Goal: Information Seeking & Learning: Learn about a topic

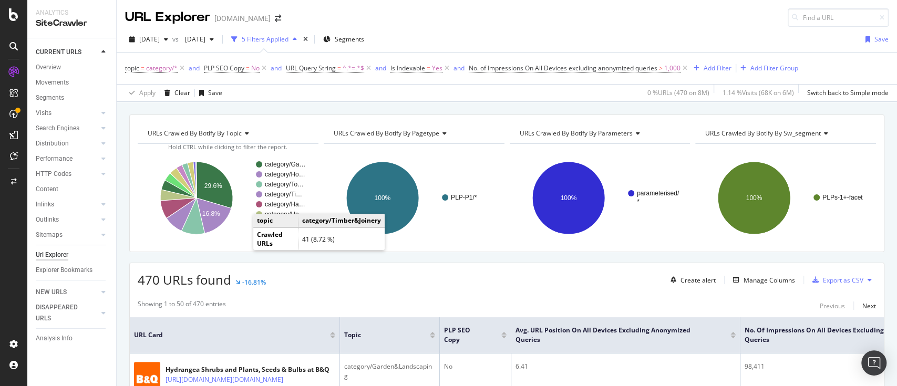
click at [652, 14] on div "URL Explorer www.diy.com" at bounding box center [507, 13] width 780 height 27
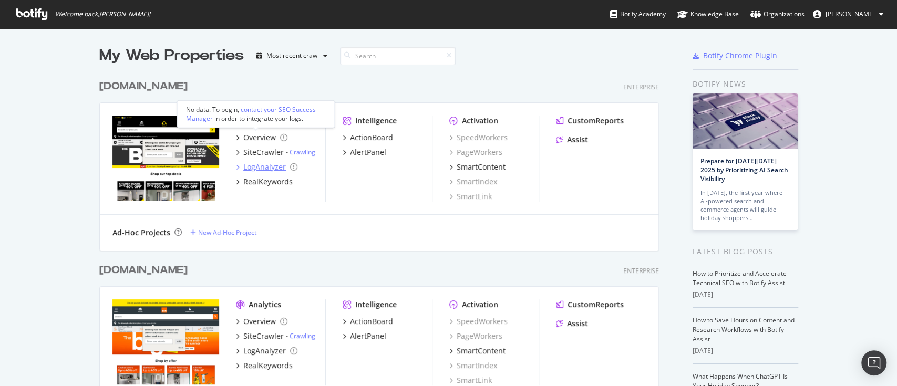
scroll to position [375, 875]
click at [263, 151] on div "SiteCrawler" at bounding box center [263, 152] width 40 height 11
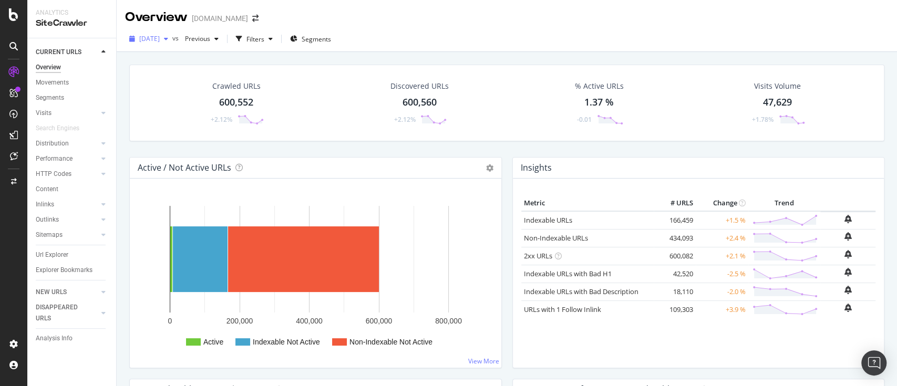
click at [160, 39] on span "[DATE]" at bounding box center [149, 38] width 20 height 9
click at [457, 132] on div "Crawled URLs 600,552 +2.12% Discovered URLs 600,560 +2.12% % Active URLs 1.37 %…" at bounding box center [506, 103] width 755 height 77
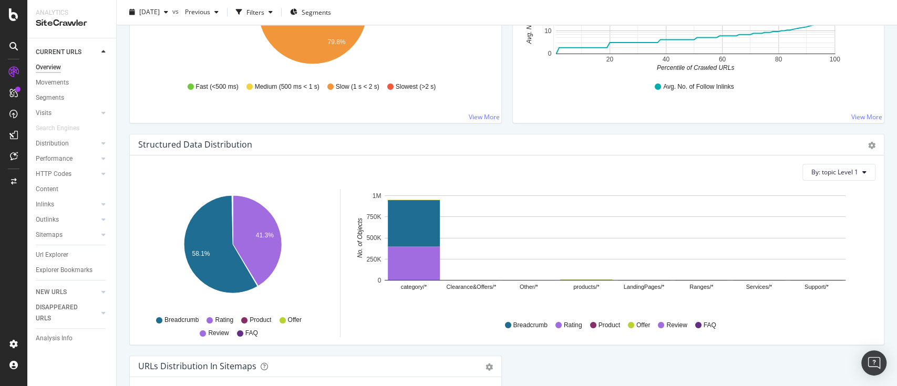
scroll to position [1137, 0]
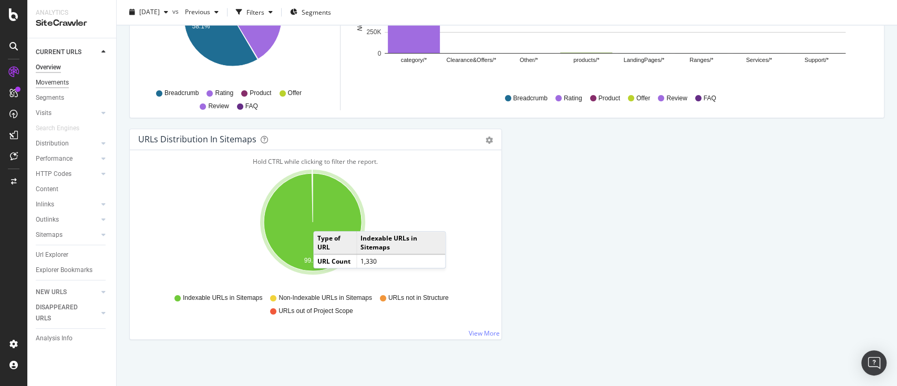
click at [50, 87] on div "Movements" at bounding box center [52, 82] width 33 height 11
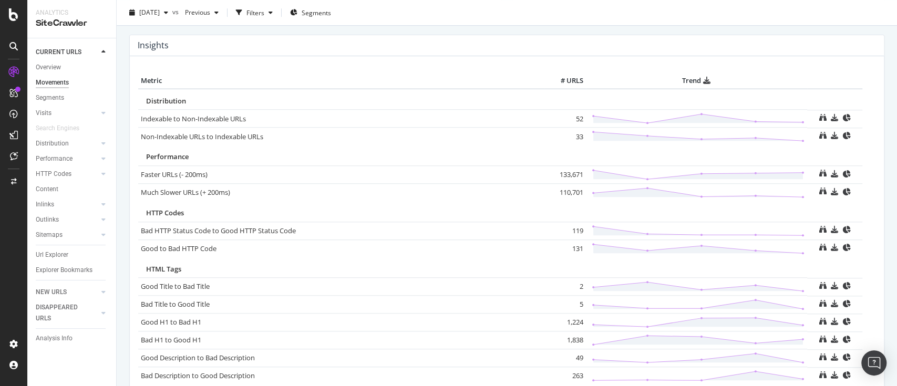
scroll to position [474, 0]
click at [842, 113] on icon at bounding box center [845, 116] width 7 height 7
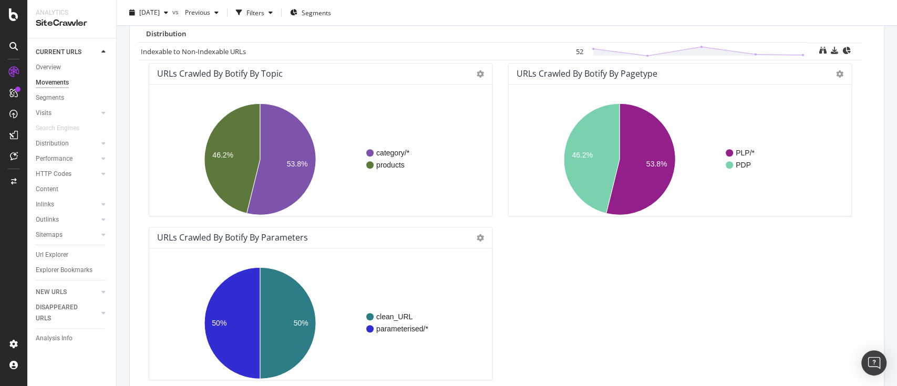
scroll to position [543, 0]
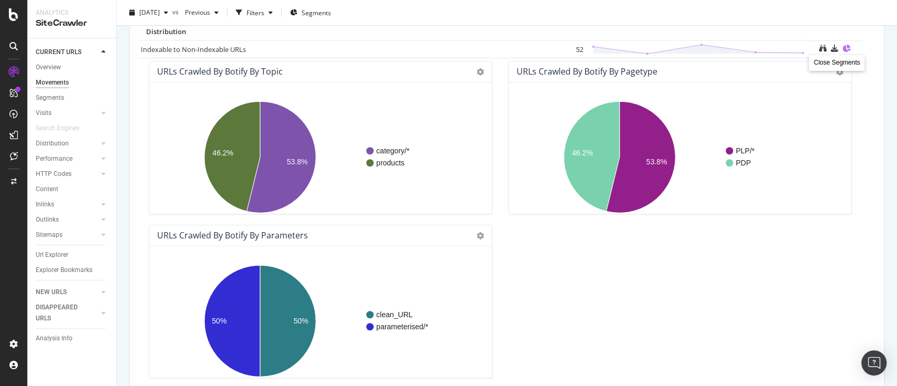
click at [842, 45] on icon at bounding box center [845, 48] width 7 height 7
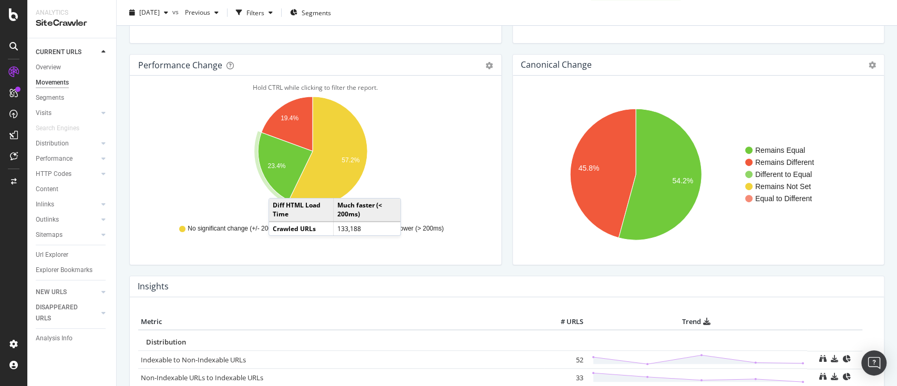
scroll to position [358, 0]
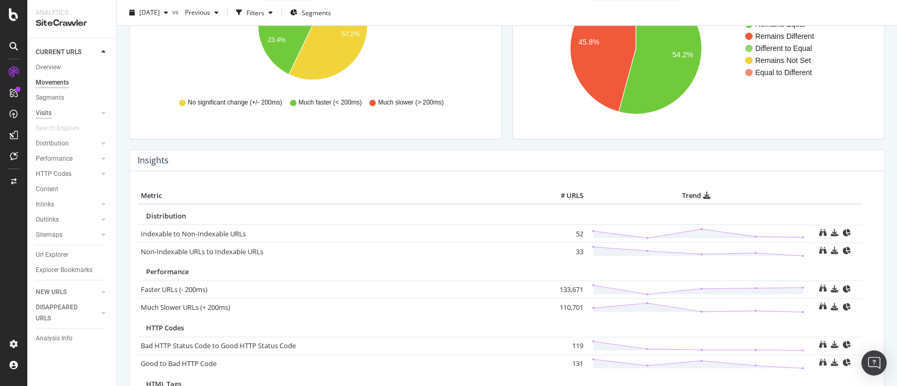
click at [48, 110] on div "Visits" at bounding box center [44, 113] width 16 height 11
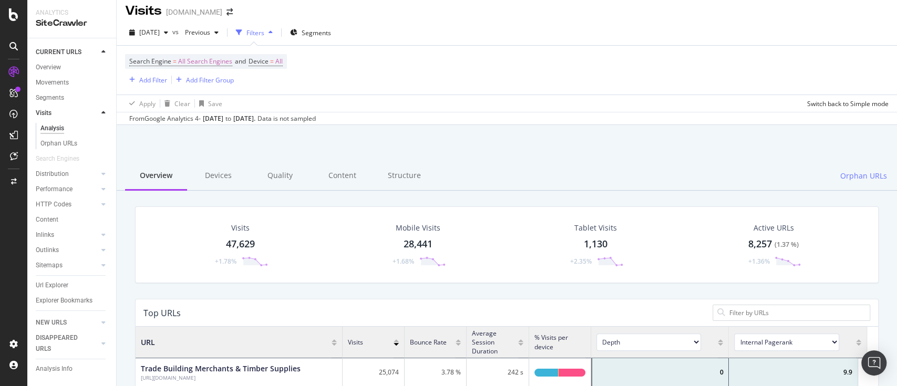
scroll to position [1, 0]
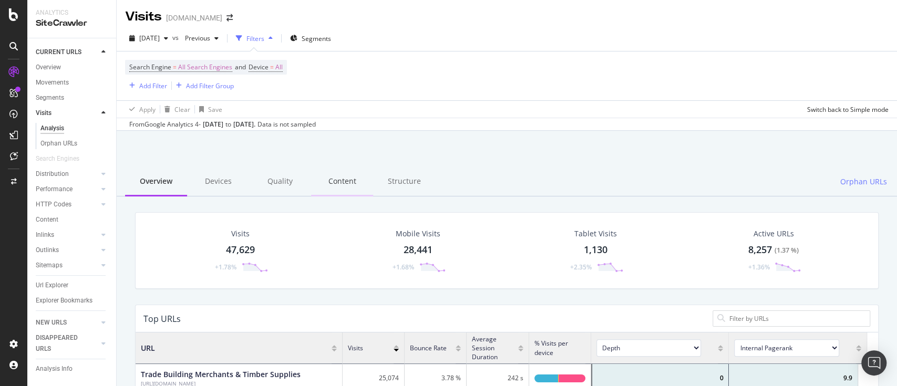
click at [341, 181] on div "Content" at bounding box center [342, 182] width 62 height 29
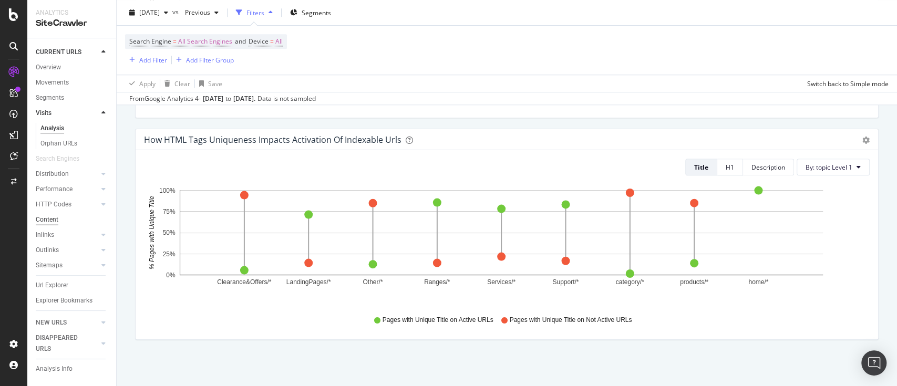
click at [54, 221] on div "Content" at bounding box center [47, 219] width 23 height 11
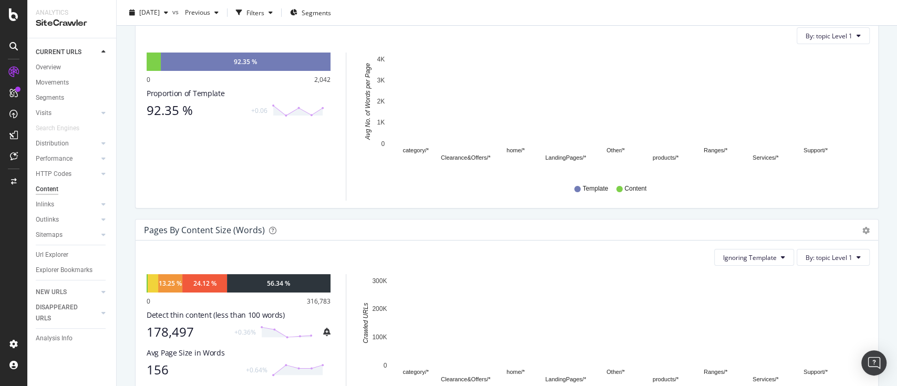
scroll to position [175, 0]
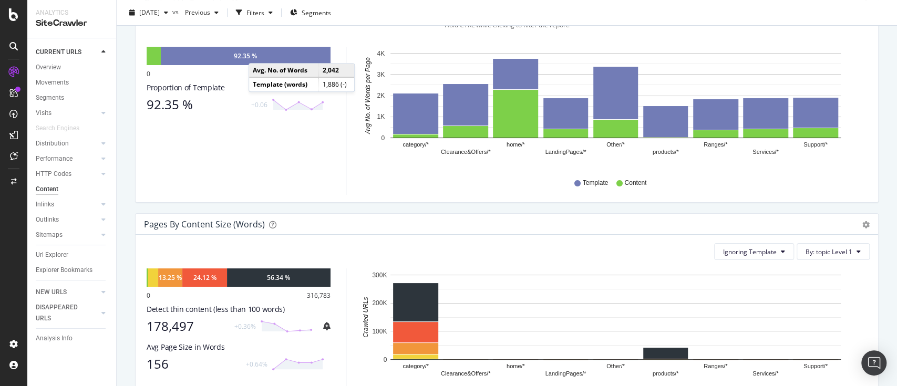
drag, startPoint x: 259, startPoint y: 61, endPoint x: 551, endPoint y: 174, distance: 313.3
click at [551, 169] on icon "category/* Clearance&Offers/* home/* LandingPages/* Other/* products/* Ranges/*…" at bounding box center [609, 108] width 500 height 122
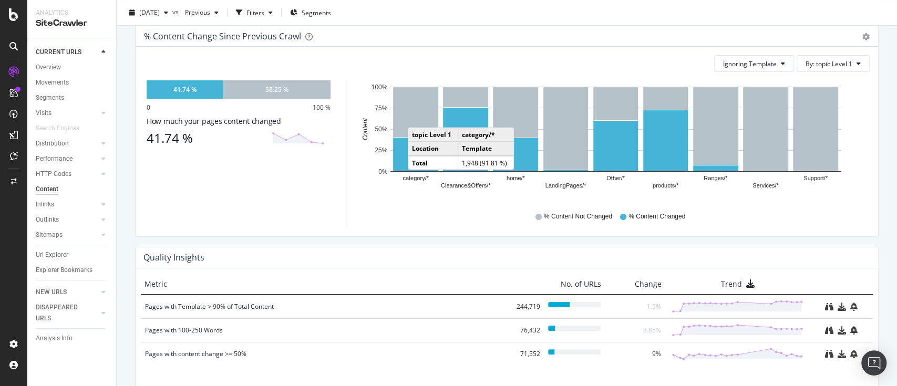
scroll to position [587, 0]
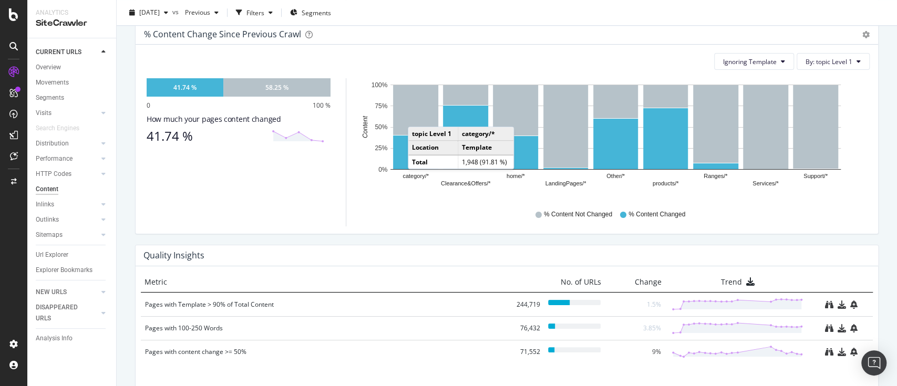
click at [449, 226] on div "% Content Not Changed % Content Changed" at bounding box center [614, 215] width 500 height 24
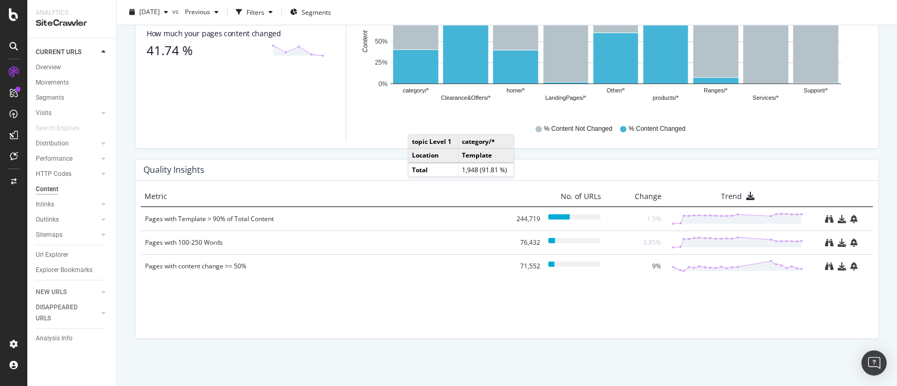
scroll to position [680, 0]
drag, startPoint x: 253, startPoint y: 222, endPoint x: 231, endPoint y: 221, distance: 21.6
drag, startPoint x: 231, startPoint y: 221, endPoint x: 194, endPoint y: 215, distance: 37.1
click at [194, 215] on div "Pages with Template > 90% of Total Content" at bounding box center [325, 219] width 361 height 11
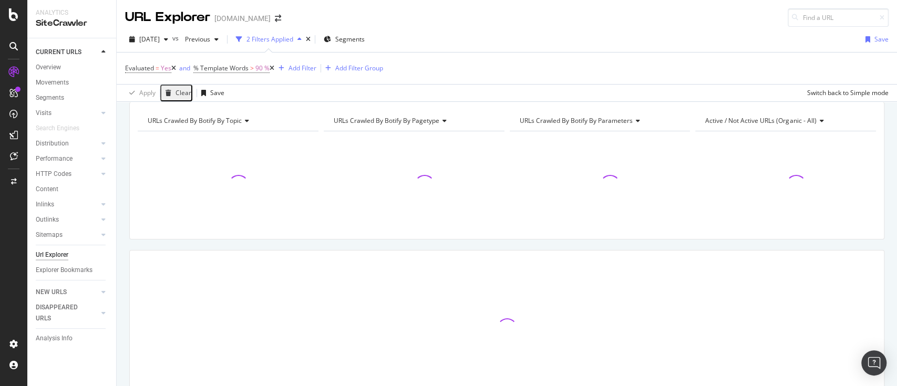
click at [557, 96] on div "Apply Clear Save Switch back to Simple mode" at bounding box center [507, 92] width 780 height 17
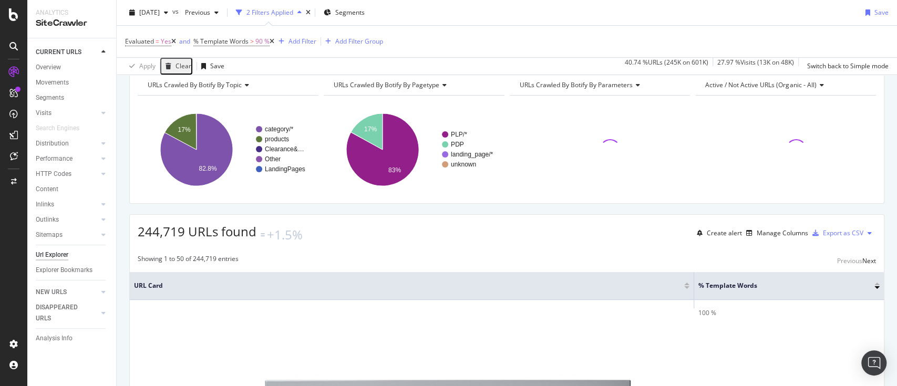
scroll to position [35, 0]
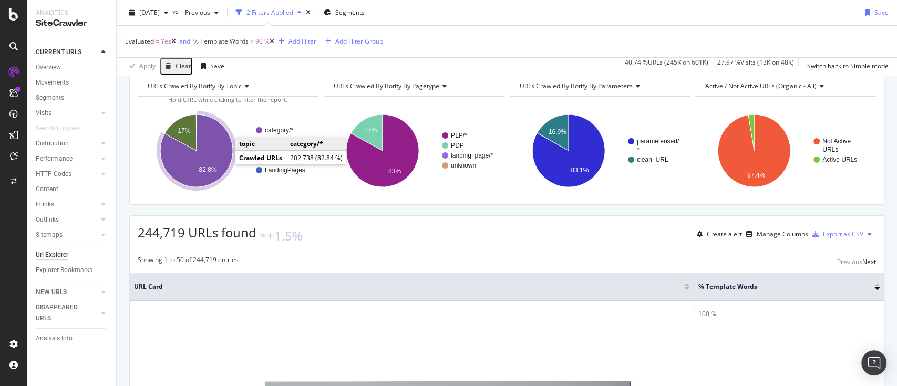
click at [222, 163] on icon "A chart." at bounding box center [196, 151] width 72 height 72
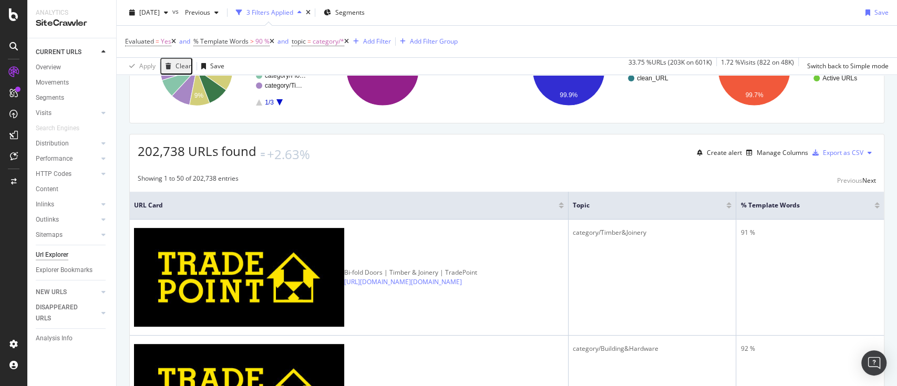
scroll to position [115, 0]
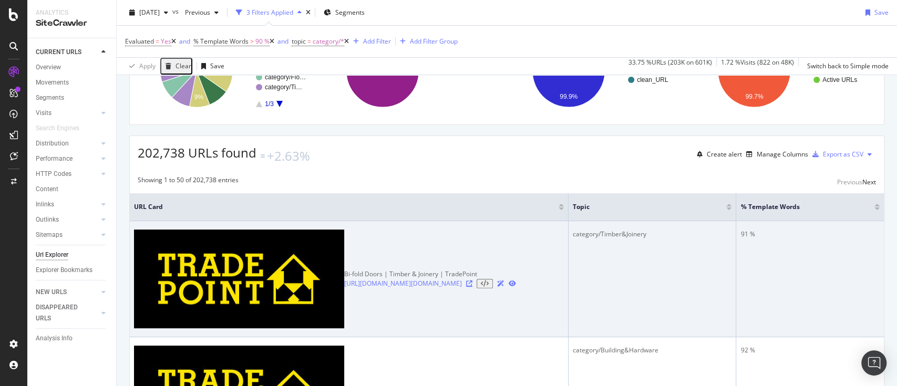
click at [466, 281] on icon at bounding box center [469, 284] width 6 height 6
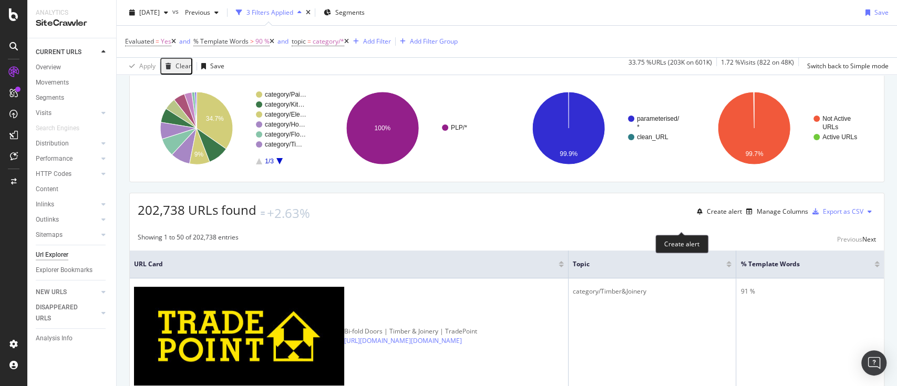
scroll to position [50, 0]
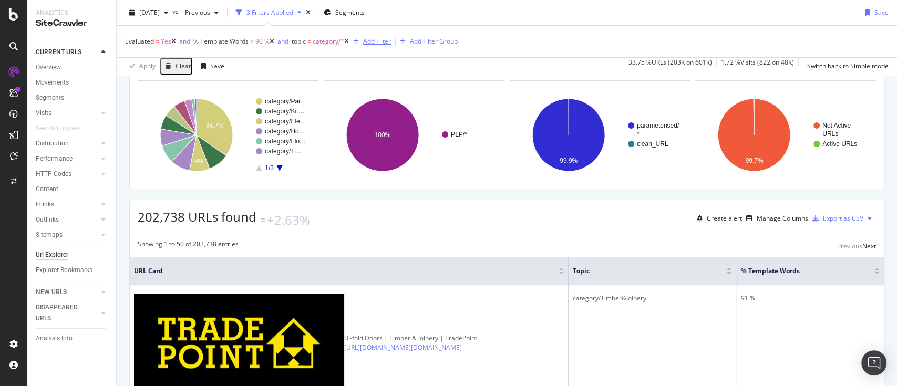
click at [381, 44] on div "Add Filter" at bounding box center [377, 41] width 28 height 9
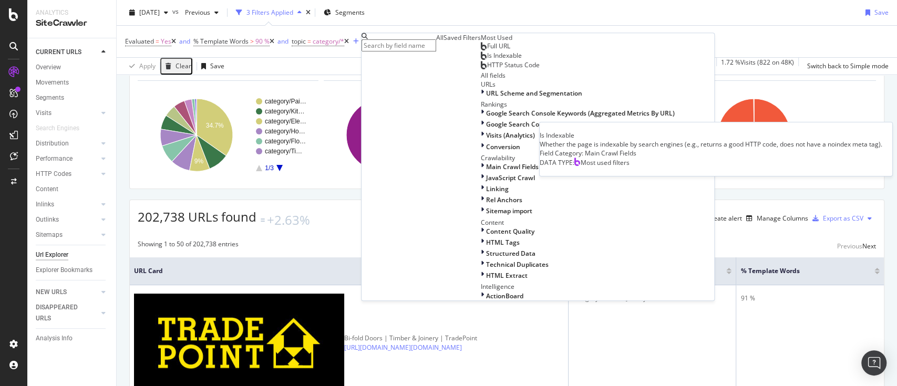
click at [481, 60] on div "Is Indexable" at bounding box center [501, 56] width 41 height 8
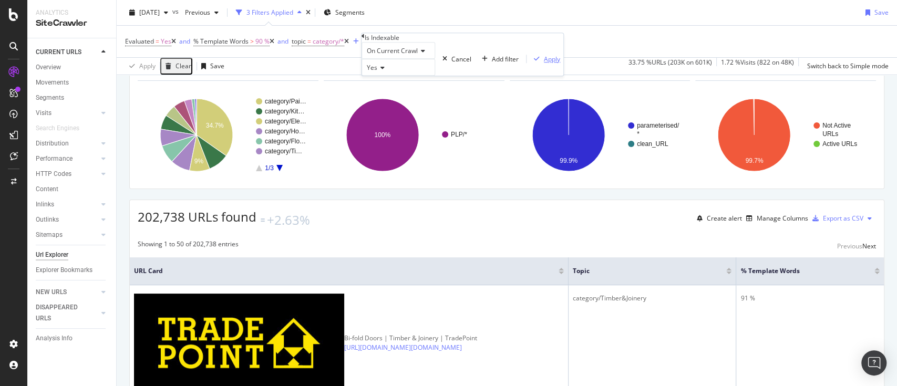
click at [544, 64] on div "Apply" at bounding box center [552, 59] width 16 height 9
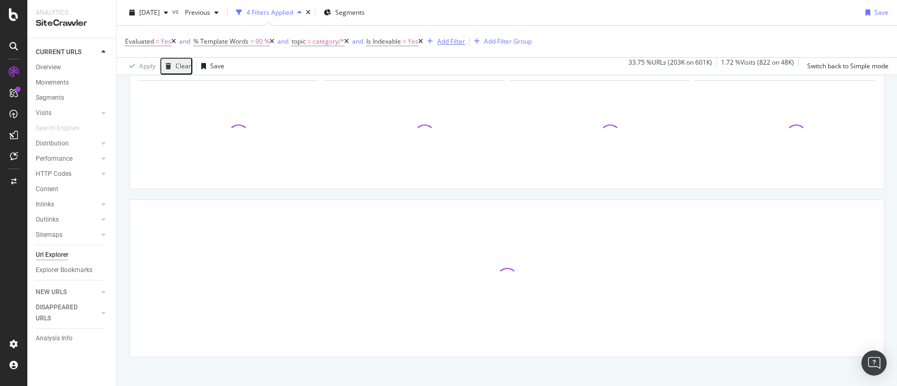
click at [454, 45] on div "Add Filter" at bounding box center [451, 41] width 28 height 9
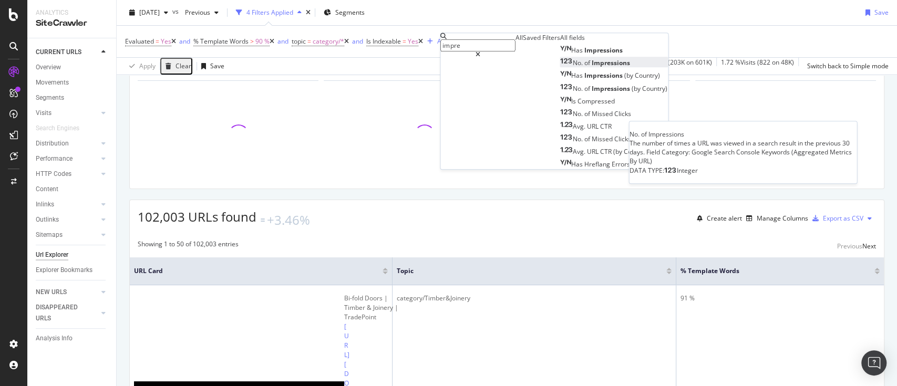
type input "impre"
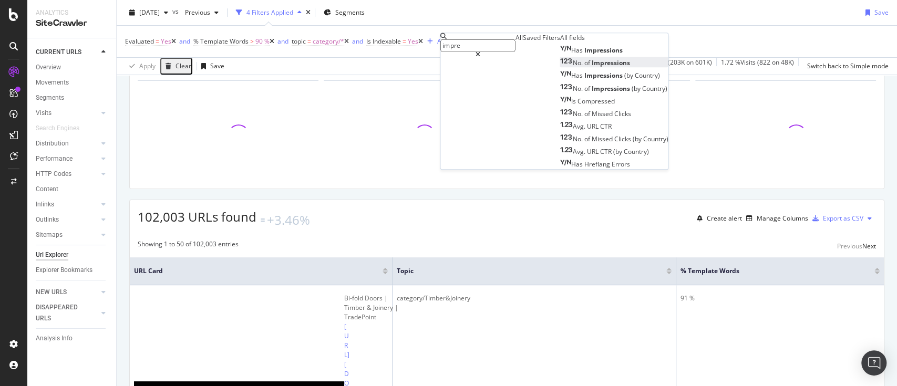
click at [591, 68] on span "Impressions" at bounding box center [610, 63] width 38 height 9
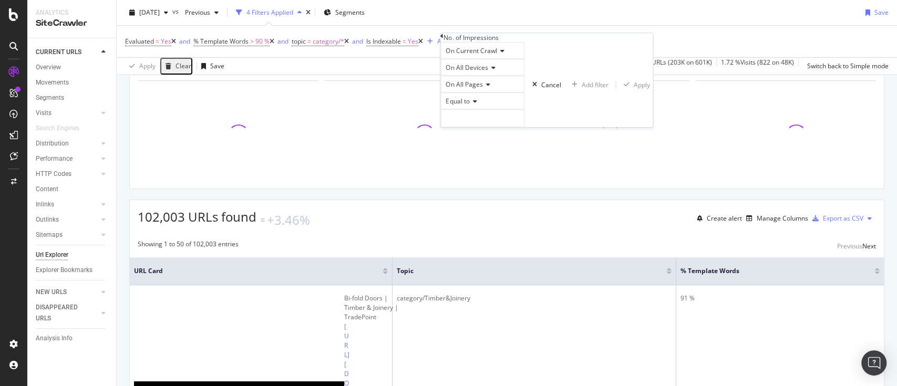
click at [476, 105] on icon at bounding box center [472, 101] width 7 height 6
click at [481, 164] on span "Greater than" at bounding box center [462, 159] width 38 height 9
click at [488, 127] on input "number" at bounding box center [482, 118] width 84 height 18
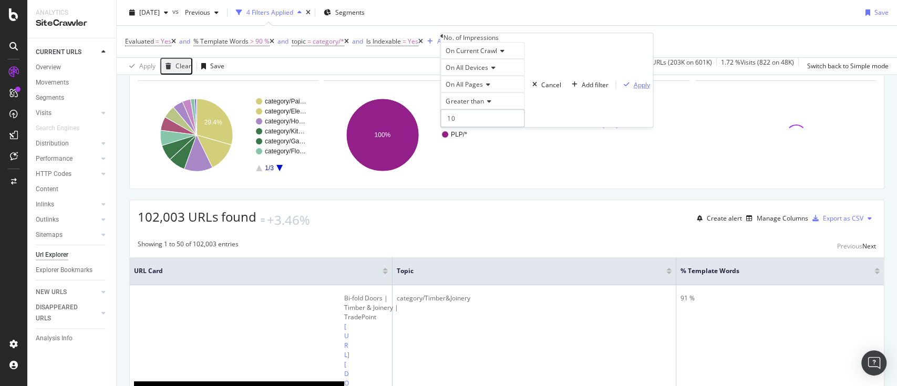
type input "10"
click at [633, 89] on div "Apply" at bounding box center [641, 84] width 16 height 9
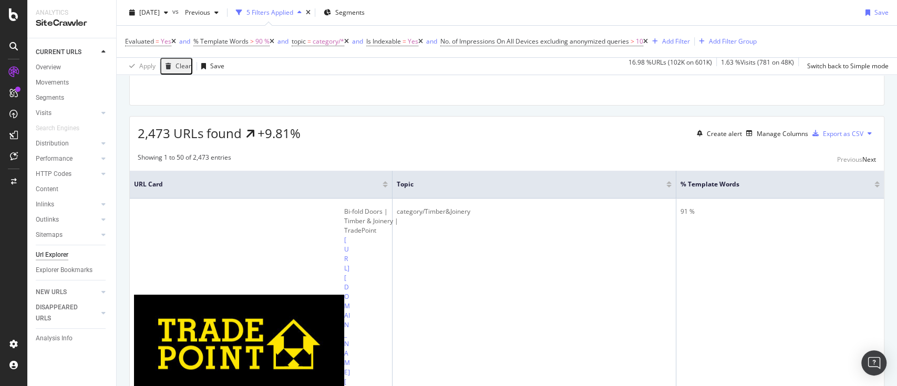
scroll to position [136, 0]
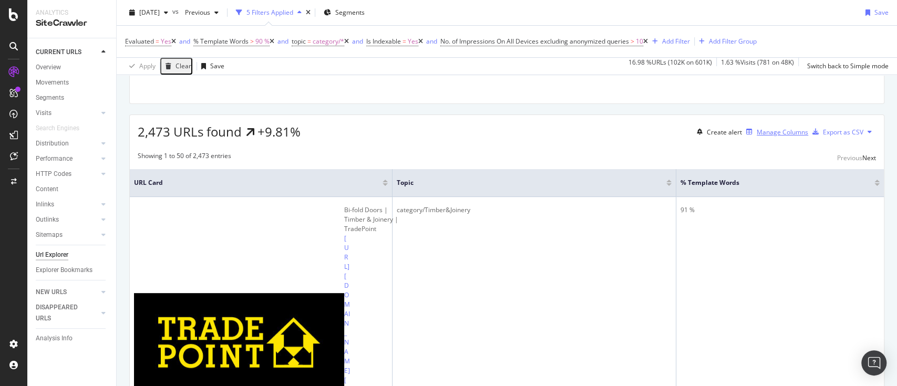
click at [756, 137] on div "Manage Columns" at bounding box center [781, 132] width 51 height 9
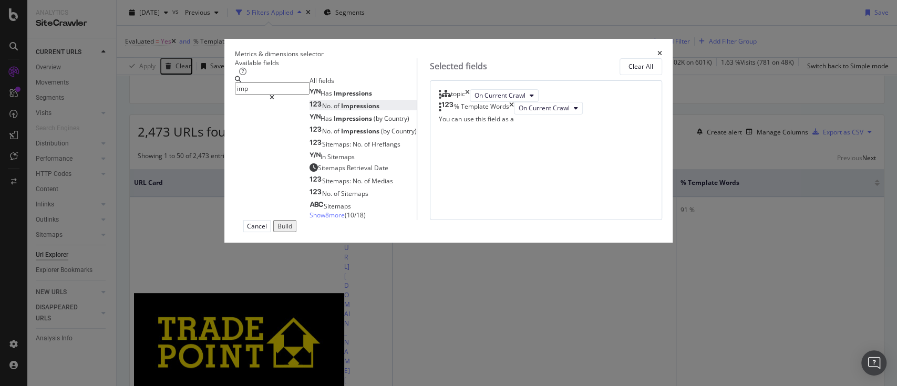
click at [341, 110] on span "Impressions" at bounding box center [360, 105] width 38 height 9
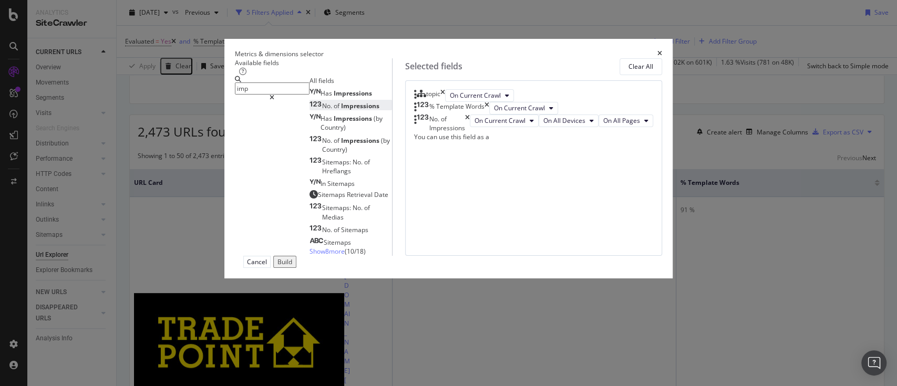
click at [277, 95] on input "imp" at bounding box center [272, 88] width 75 height 12
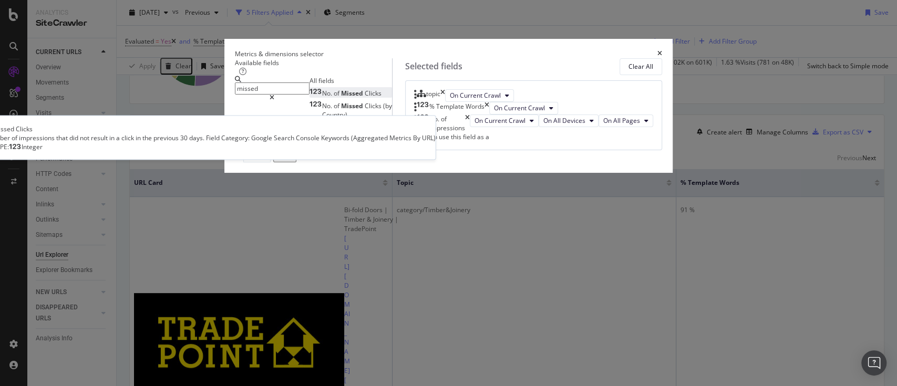
click at [341, 98] on span "Missed" at bounding box center [353, 93] width 24 height 9
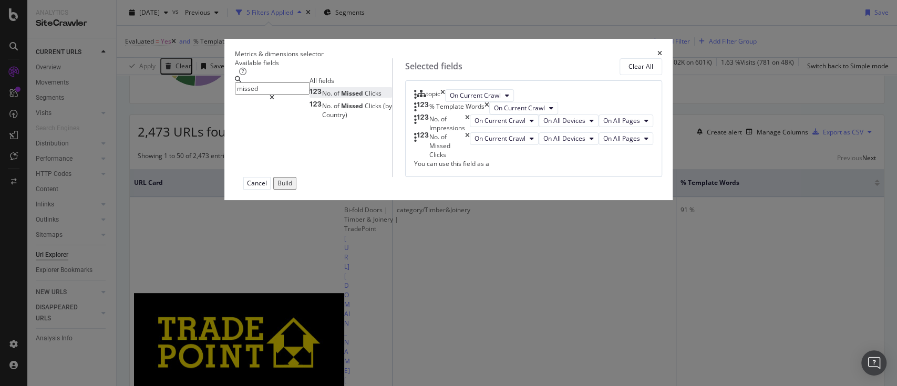
click at [277, 92] on input "missed" at bounding box center [272, 88] width 75 height 12
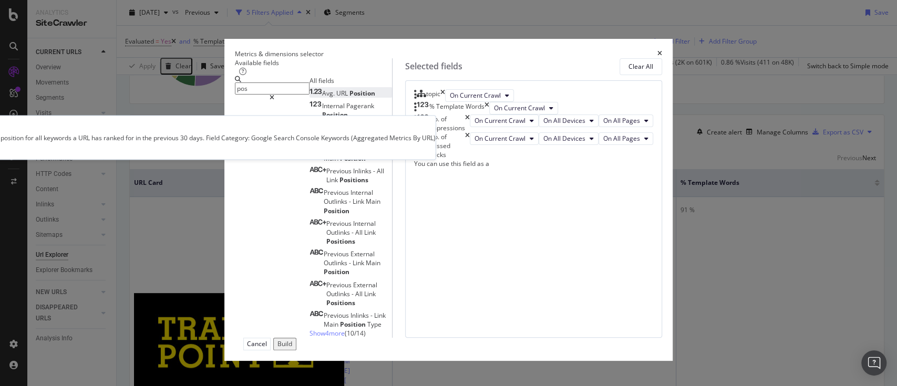
type input "pos"
click at [349, 98] on span "Position" at bounding box center [362, 93] width 26 height 9
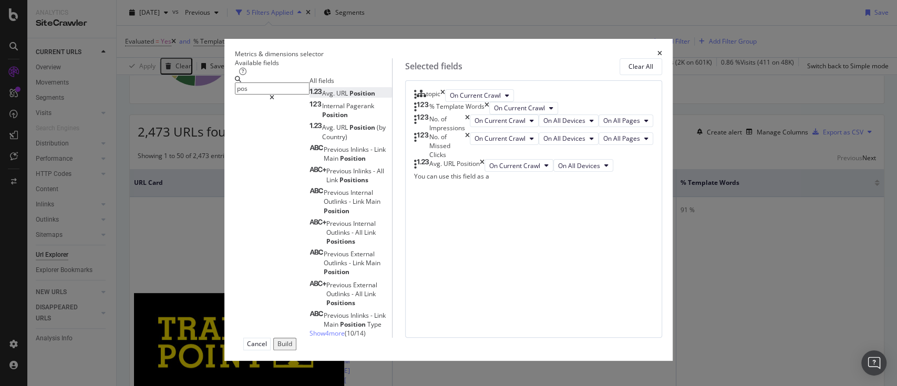
click at [292, 348] on div "Build" at bounding box center [284, 343] width 15 height 9
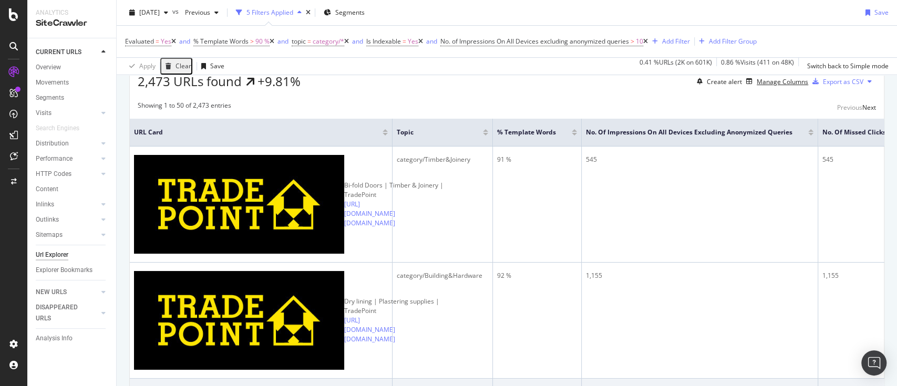
scroll to position [181, 0]
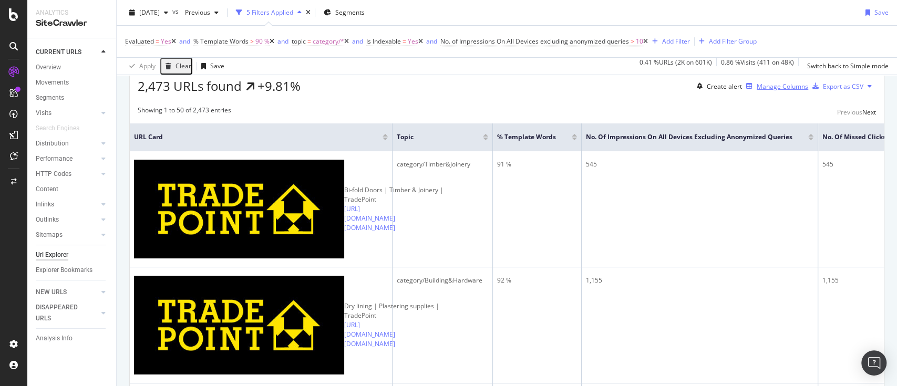
click at [756, 91] on div "Manage Columns" at bounding box center [781, 86] width 51 height 9
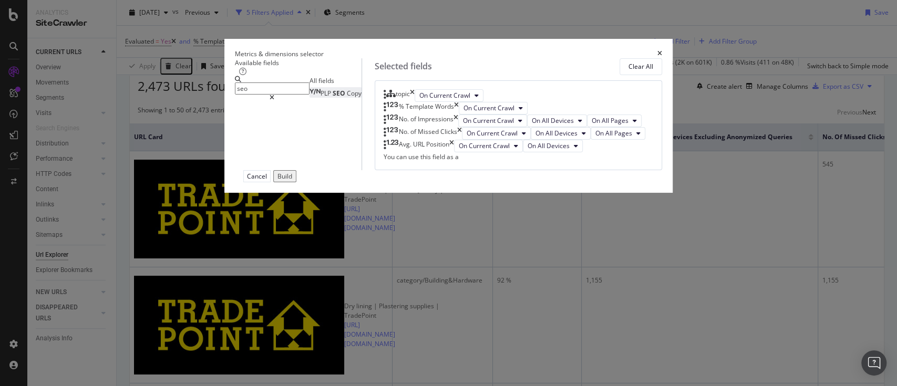
type input "seo"
click at [333, 98] on span "SEO" at bounding box center [340, 93] width 14 height 9
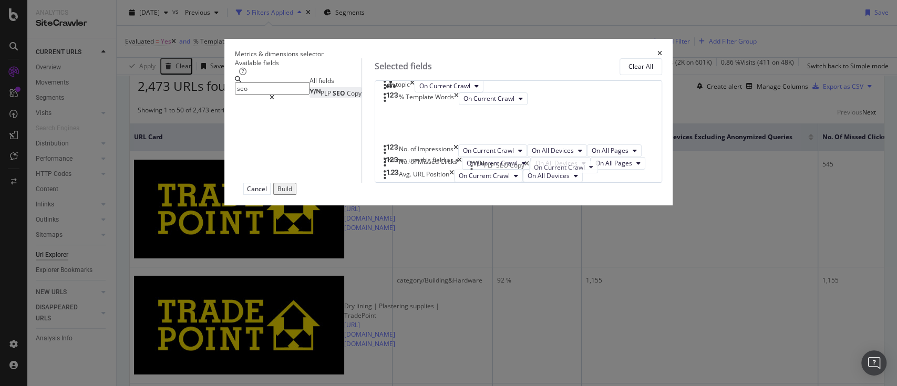
scroll to position [27, 0]
drag, startPoint x: 476, startPoint y: 294, endPoint x: 476, endPoint y: 190, distance: 104.0
click at [476, 190] on body "Analytics SiteCrawler CURRENT URLS Overview Movements Segments Visits Analysis …" at bounding box center [448, 193] width 897 height 386
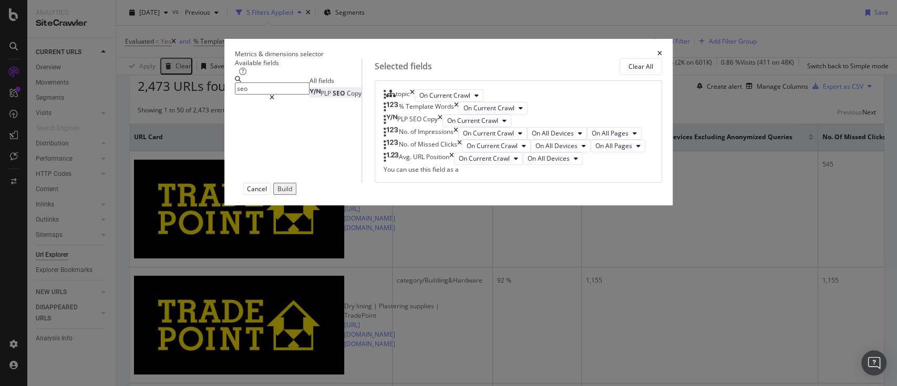
click at [292, 193] on div "Build" at bounding box center [284, 188] width 15 height 9
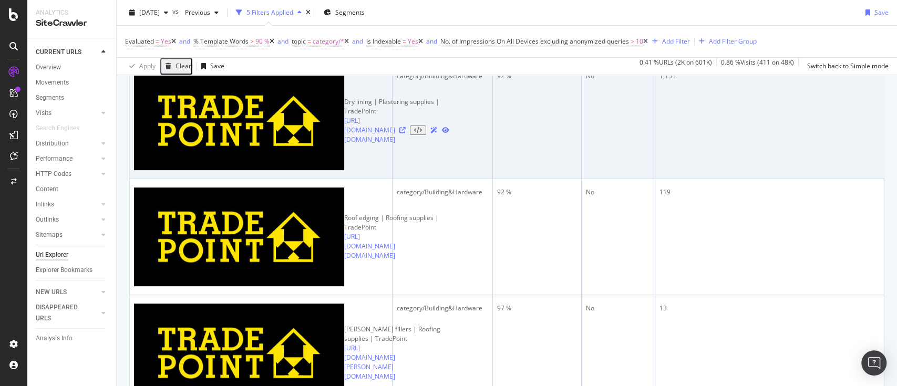
scroll to position [386, 0]
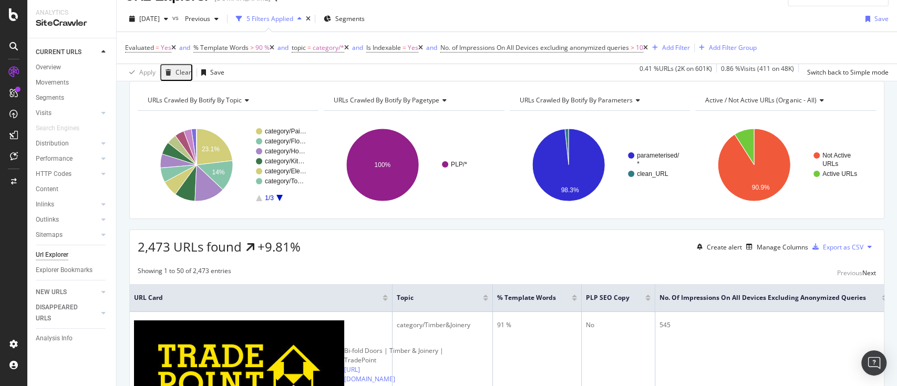
scroll to position [0, 0]
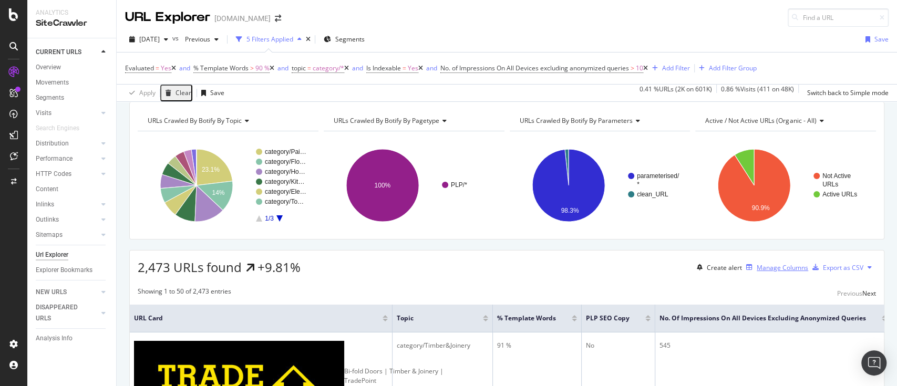
click at [763, 272] on div "Manage Columns" at bounding box center [781, 267] width 51 height 9
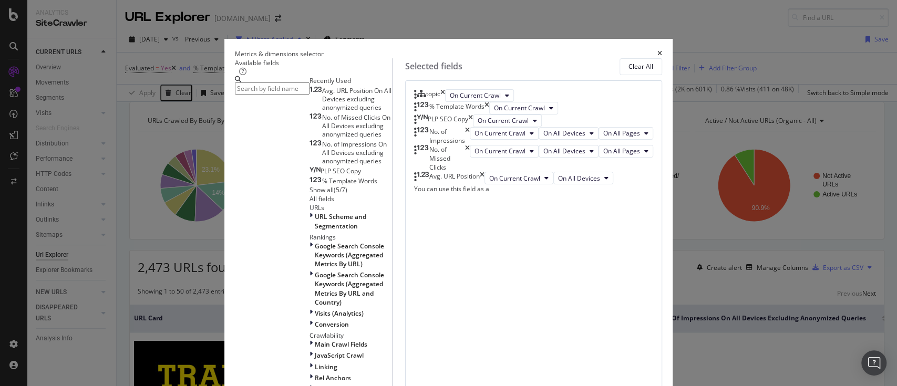
click at [473, 127] on div "PLP SEO Copy" at bounding box center [443, 121] width 59 height 13
click at [473, 127] on icon "times" at bounding box center [470, 121] width 5 height 13
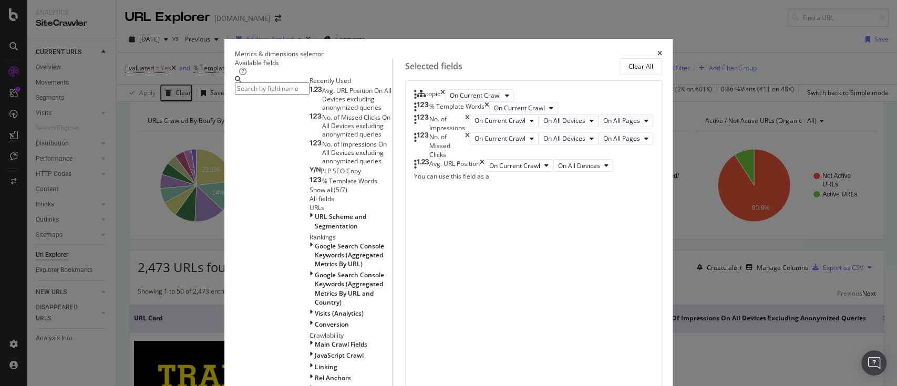
scroll to position [307, 0]
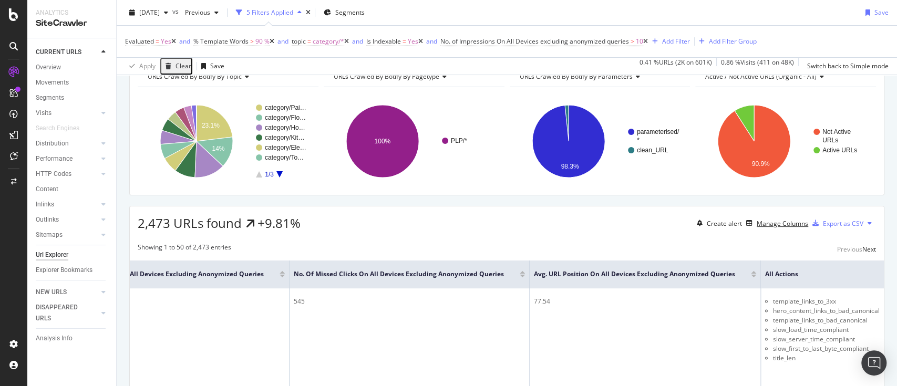
scroll to position [43, 0]
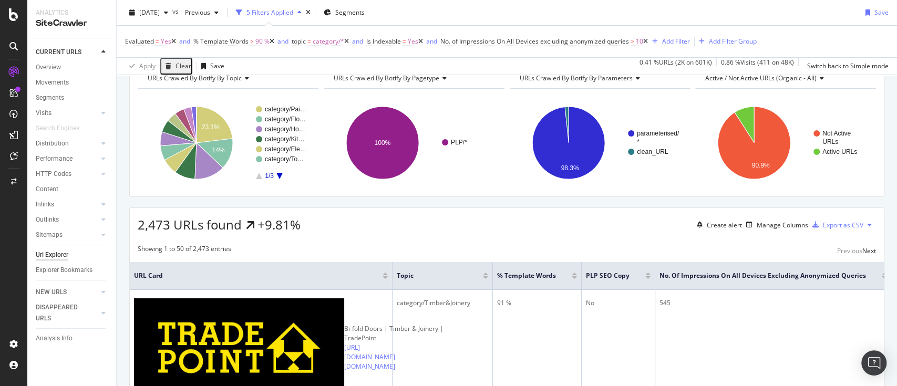
click at [511, 225] on div "2,473 URLs found +9.81% Create alert Manage Columns Export as CSV" at bounding box center [507, 221] width 754 height 26
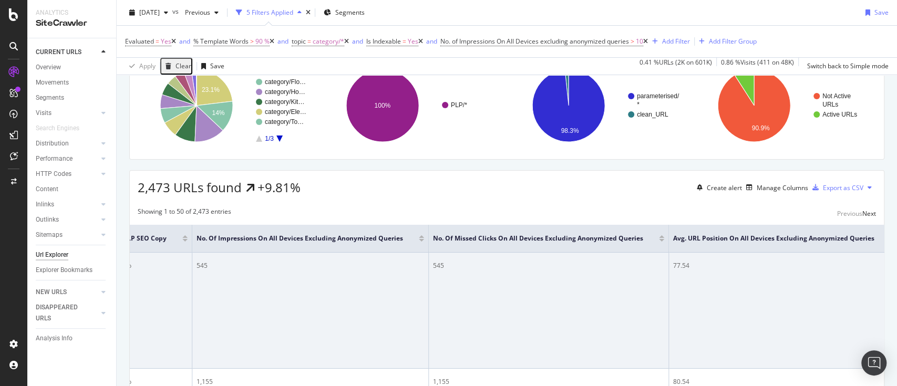
scroll to position [0, 479]
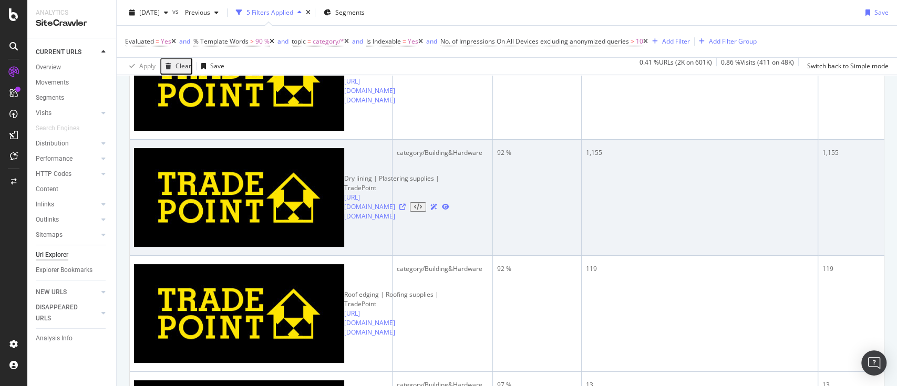
scroll to position [309, 0]
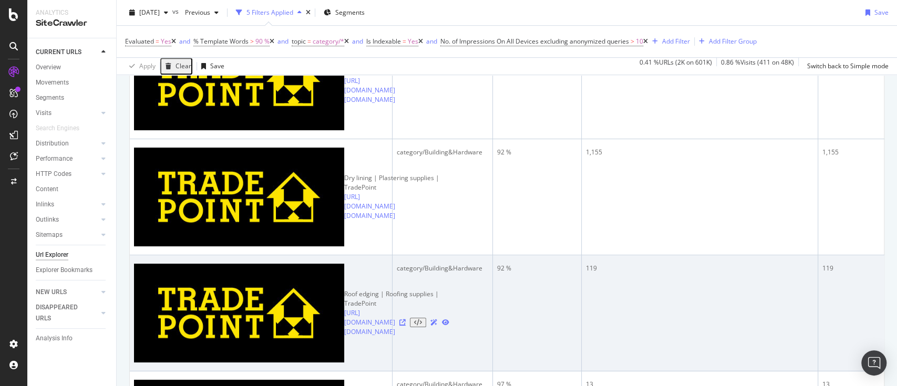
click at [399, 319] on icon at bounding box center [402, 322] width 6 height 6
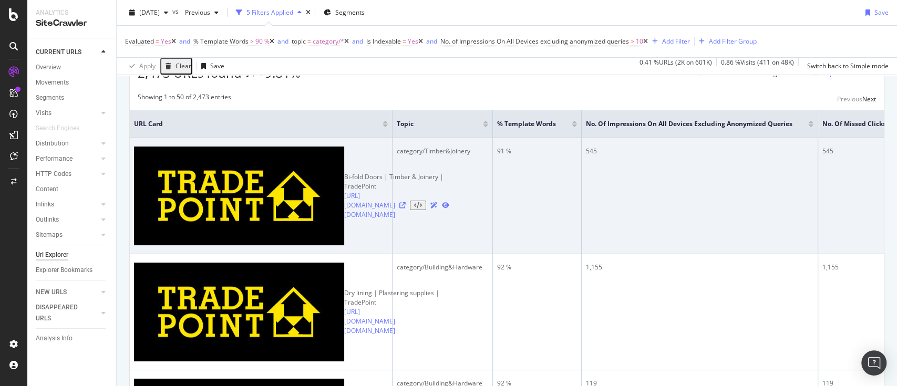
scroll to position [194, 0]
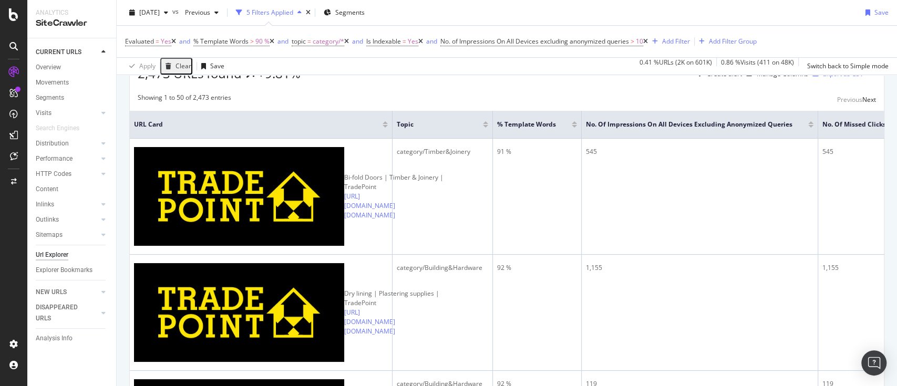
click at [808, 128] on div at bounding box center [810, 126] width 5 height 3
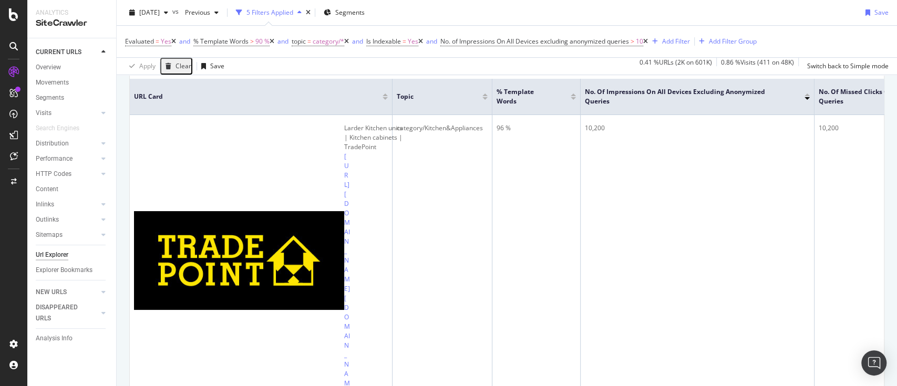
scroll to position [227, 0]
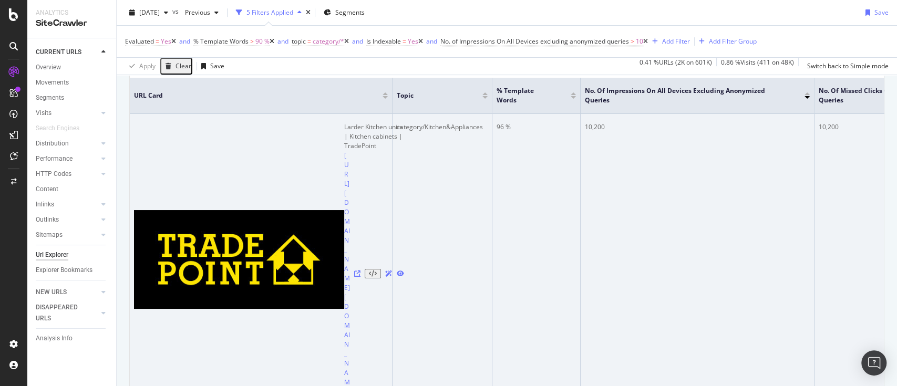
click at [354, 271] on icon at bounding box center [357, 274] width 6 height 6
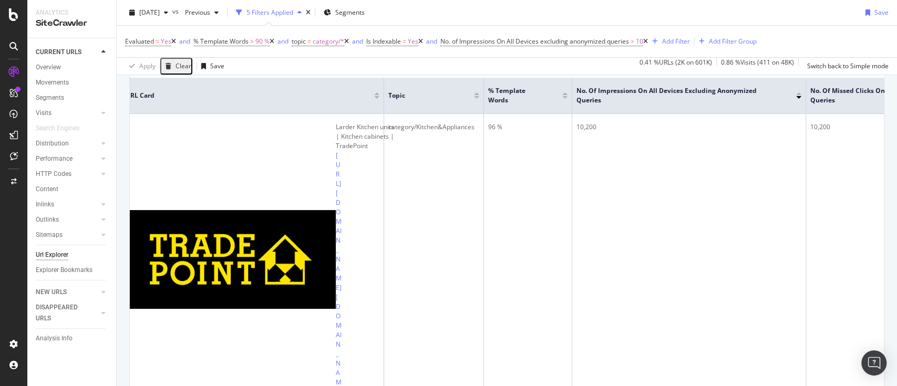
scroll to position [0, 0]
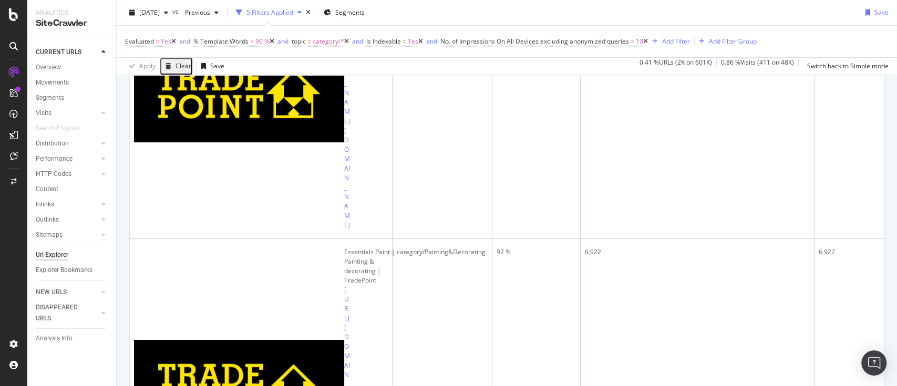
scroll to position [392, 0]
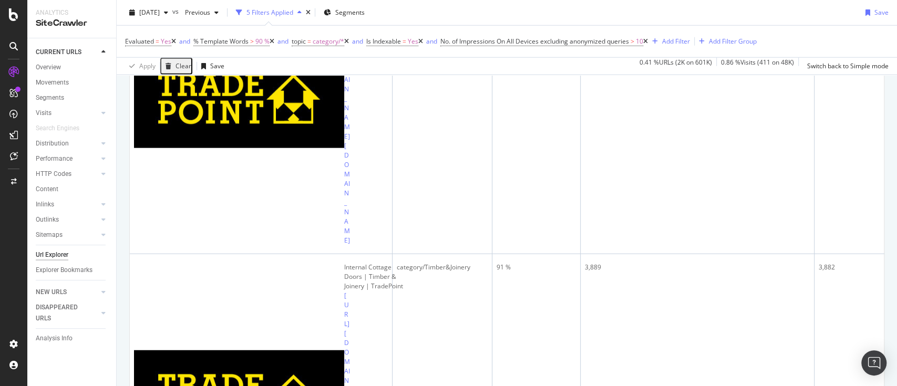
scroll to position [1892, 0]
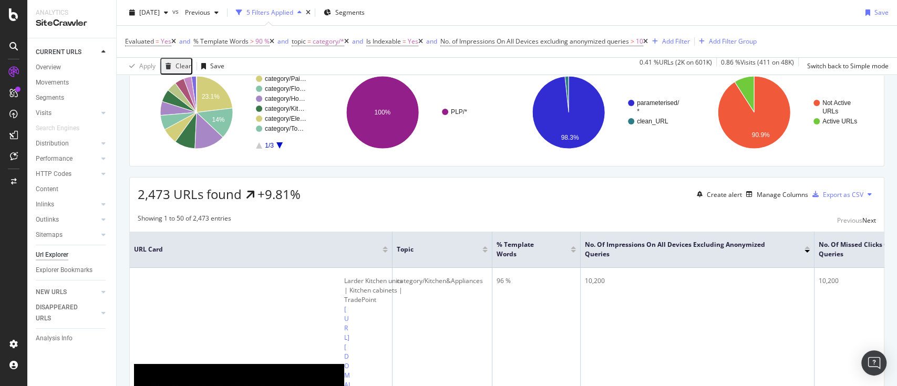
scroll to position [0, 0]
